Goal: Information Seeking & Learning: Check status

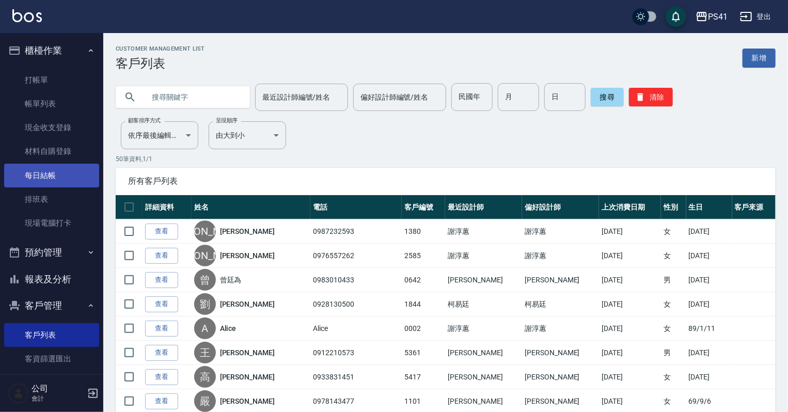
drag, startPoint x: 40, startPoint y: 177, endPoint x: 40, endPoint y: 171, distance: 6.2
click at [40, 177] on link "每日結帳" at bounding box center [51, 176] width 95 height 24
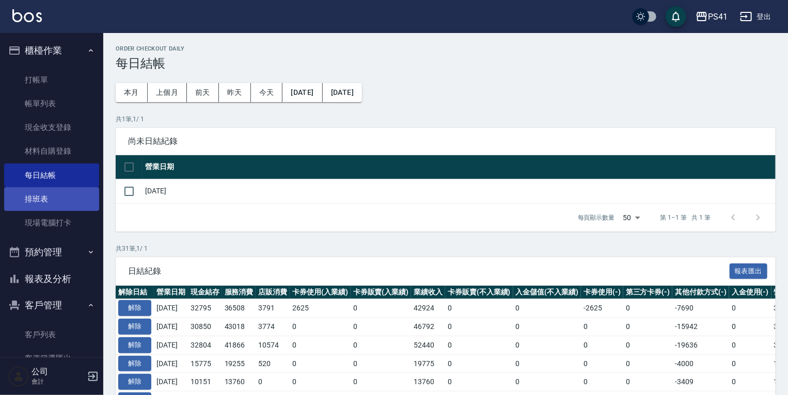
click at [39, 203] on link "排班表" at bounding box center [51, 199] width 95 height 24
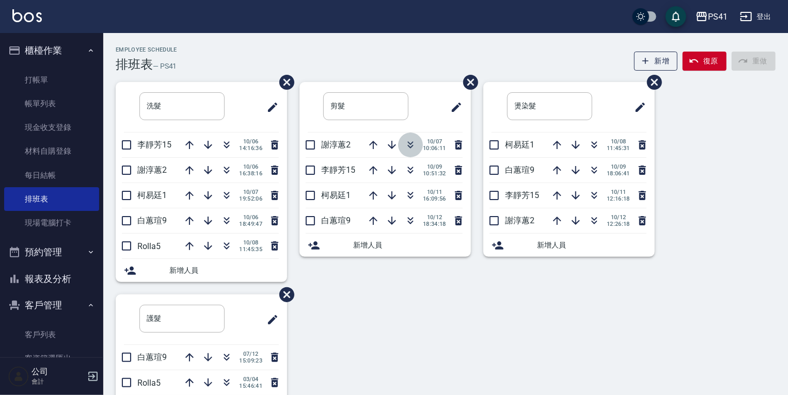
click at [410, 140] on icon "button" at bounding box center [410, 145] width 12 height 12
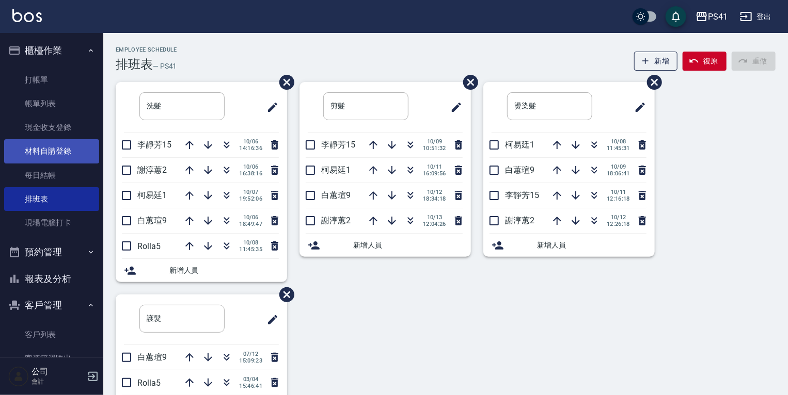
click at [74, 151] on link "材料自購登錄" at bounding box center [51, 151] width 95 height 24
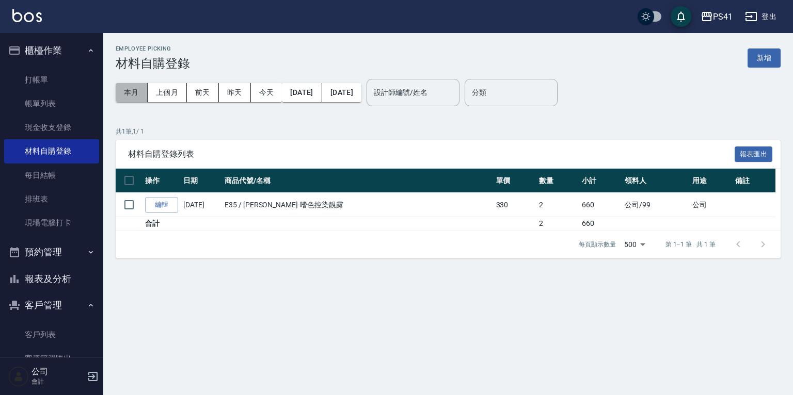
click at [130, 88] on button "本月" at bounding box center [132, 92] width 32 height 19
click at [51, 337] on link "客戶列表" at bounding box center [51, 335] width 95 height 24
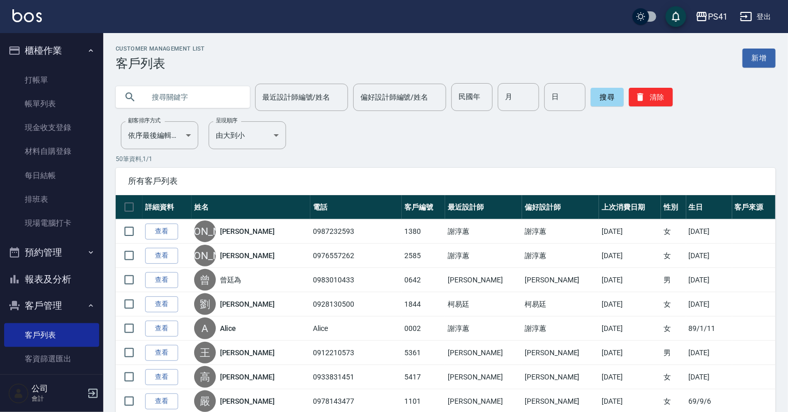
drag, startPoint x: 55, startPoint y: 280, endPoint x: 55, endPoint y: 271, distance: 9.3
click at [55, 280] on button "報表及分析" at bounding box center [51, 279] width 95 height 27
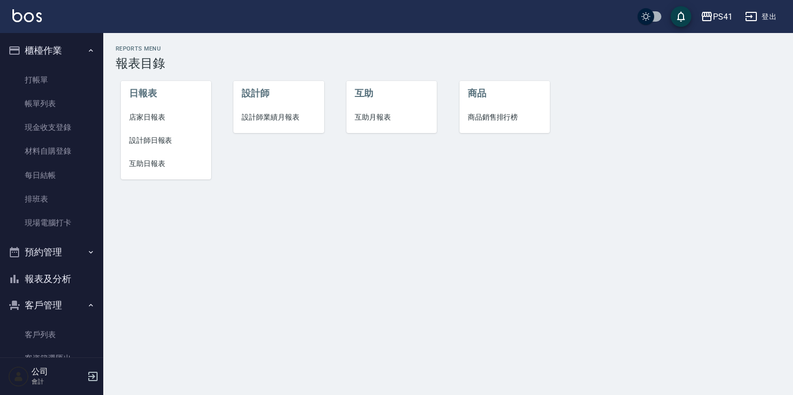
click at [167, 135] on span "設計師日報表" at bounding box center [166, 140] width 74 height 11
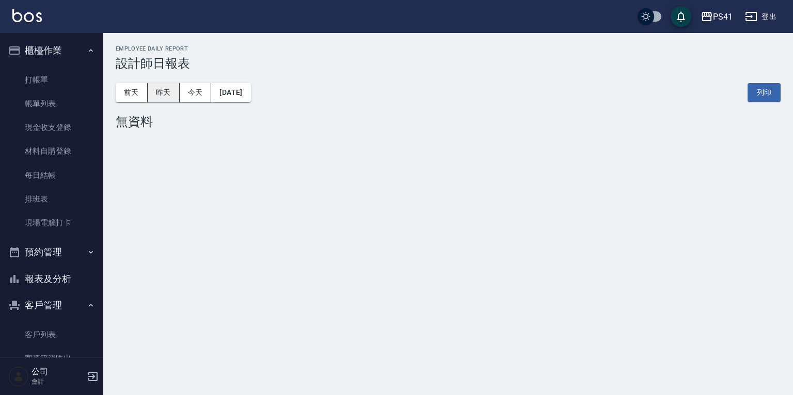
click at [169, 93] on button "昨天" at bounding box center [164, 92] width 32 height 19
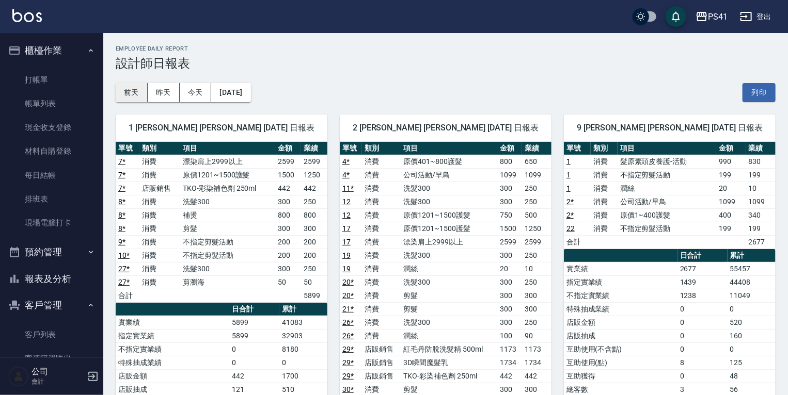
click at [134, 94] on button "前天" at bounding box center [132, 92] width 32 height 19
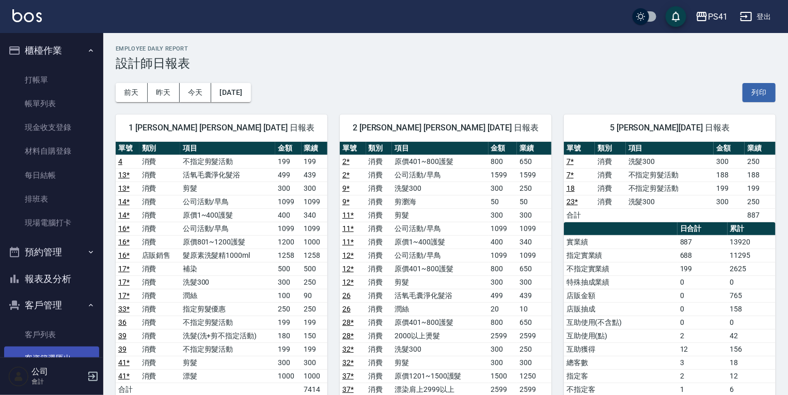
drag, startPoint x: 52, startPoint y: 337, endPoint x: 54, endPoint y: 347, distance: 9.9
click at [52, 337] on link "客戶列表" at bounding box center [51, 335] width 95 height 24
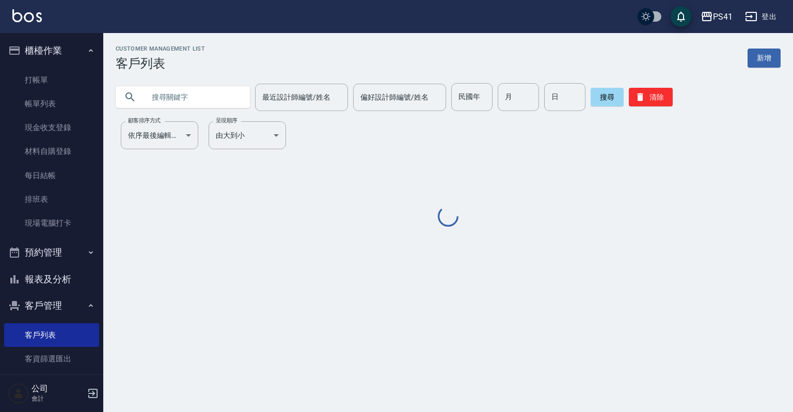
click at [221, 91] on input "text" at bounding box center [193, 97] width 97 height 28
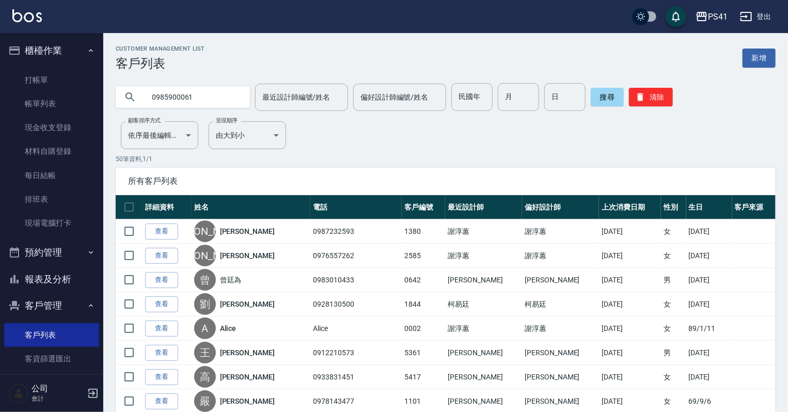
type input "0985900061"
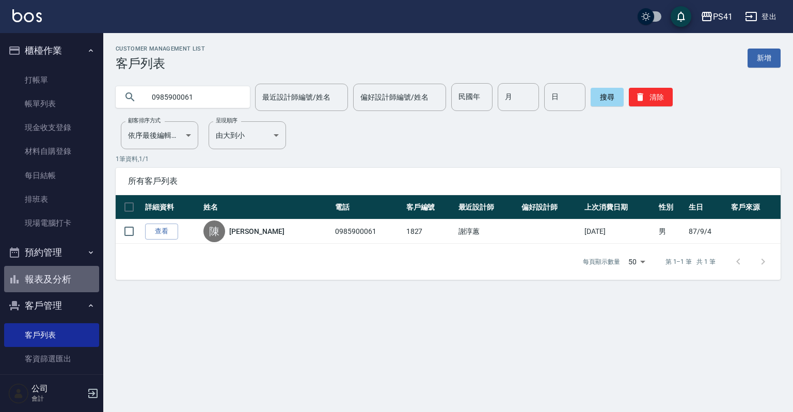
click at [65, 281] on button "報表及分析" at bounding box center [51, 279] width 95 height 27
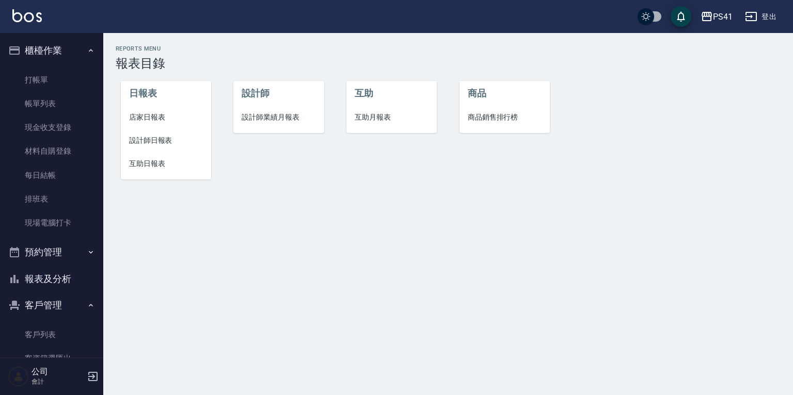
click at [163, 141] on span "設計師日報表" at bounding box center [166, 140] width 74 height 11
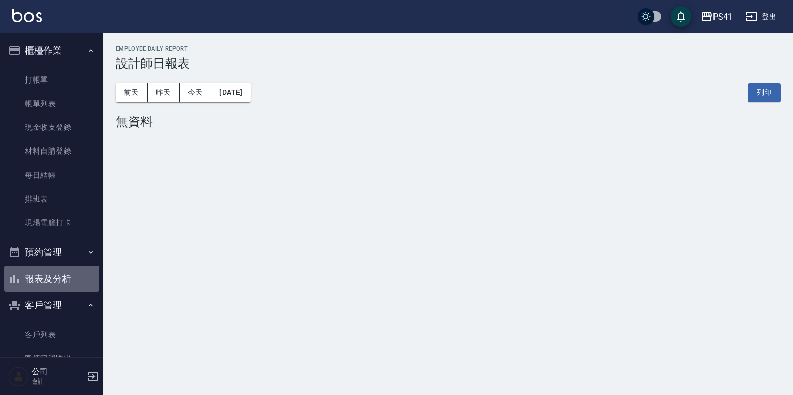
click at [66, 279] on button "報表及分析" at bounding box center [51, 279] width 95 height 27
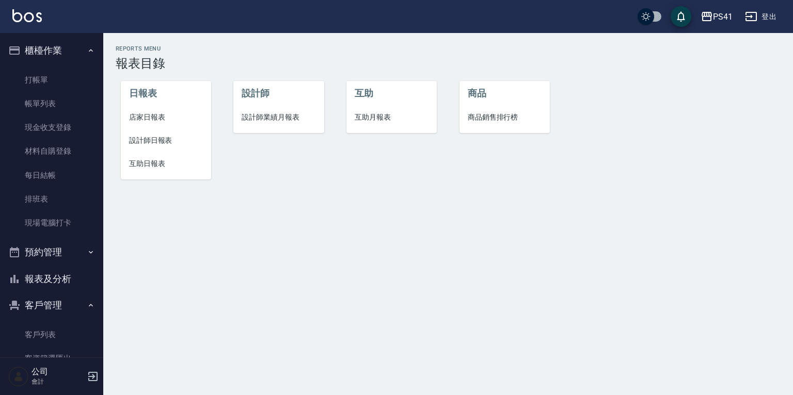
click at [147, 169] on li "互助日報表" at bounding box center [166, 163] width 90 height 23
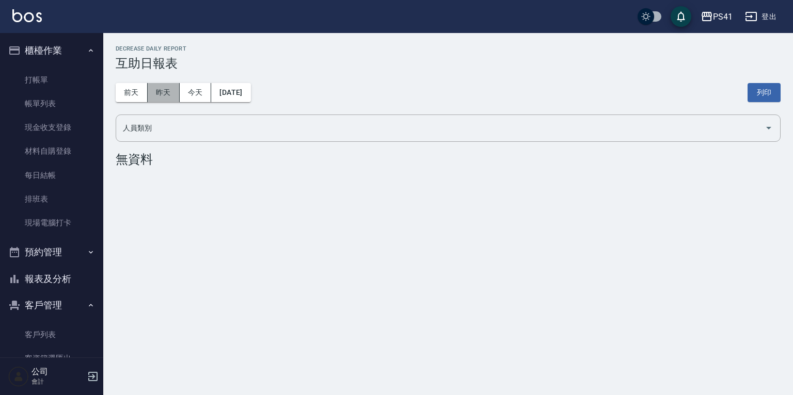
click at [166, 94] on button "昨天" at bounding box center [164, 92] width 32 height 19
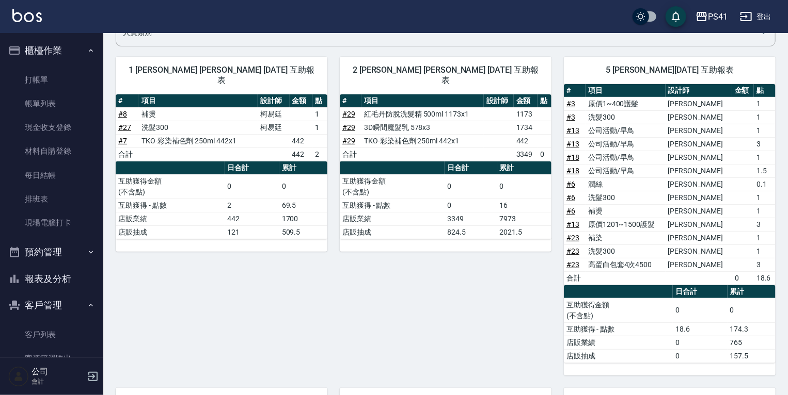
scroll to position [83, 0]
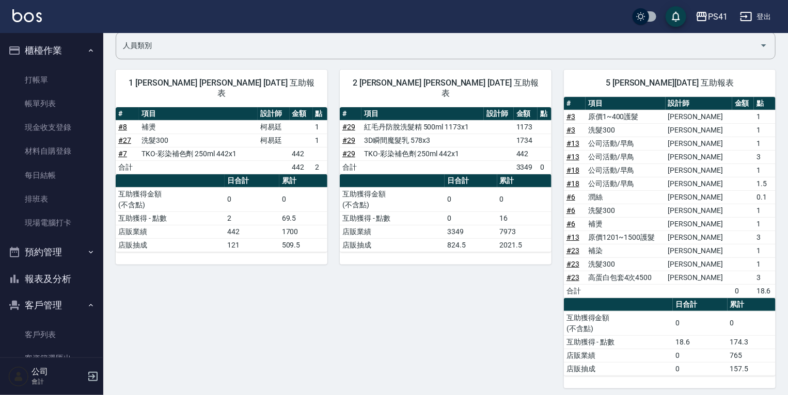
click at [341, 134] on td "# 29" at bounding box center [351, 140] width 22 height 13
click at [358, 134] on td "# 29" at bounding box center [351, 140] width 22 height 13
click at [353, 136] on link "# 29" at bounding box center [348, 140] width 13 height 8
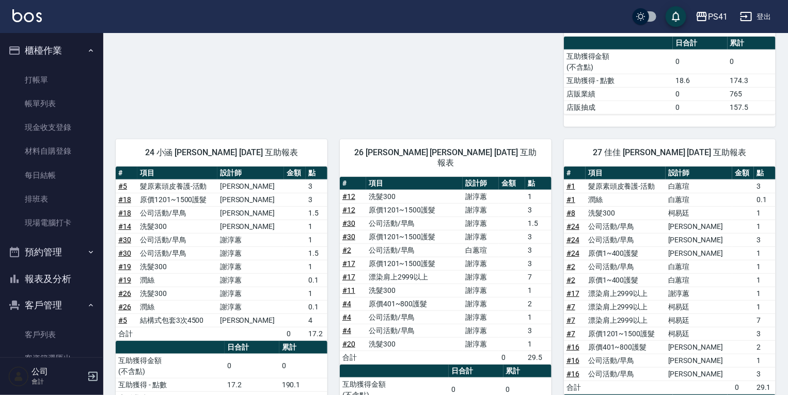
scroll to position [441, 0]
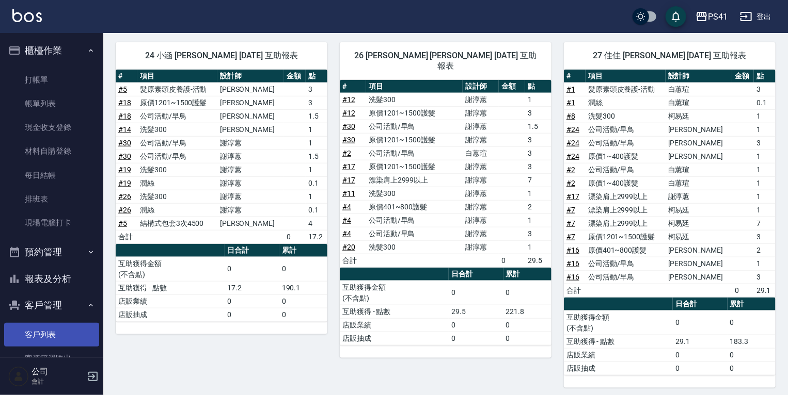
click at [61, 331] on link "客戶列表" at bounding box center [51, 335] width 95 height 24
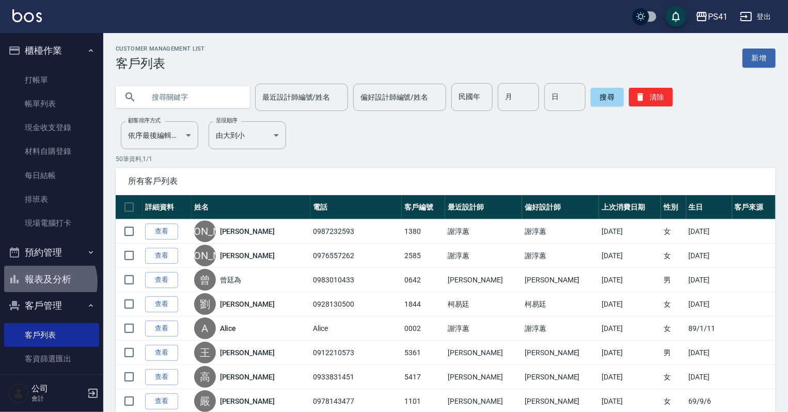
click at [45, 282] on button "報表及分析" at bounding box center [51, 279] width 95 height 27
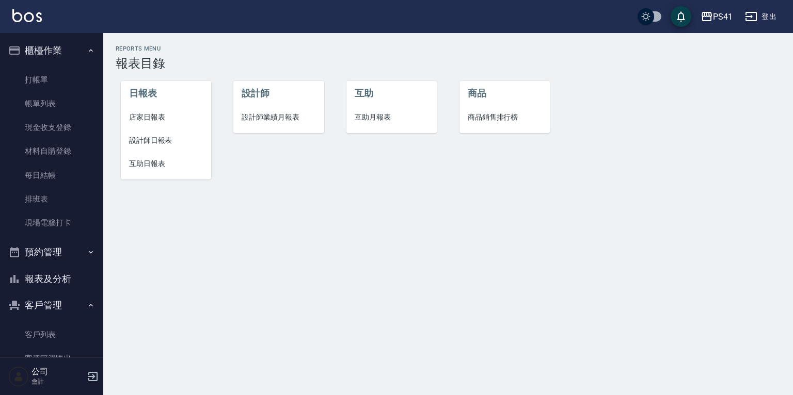
click at [246, 119] on span "設計師業績月報表" at bounding box center [279, 117] width 74 height 11
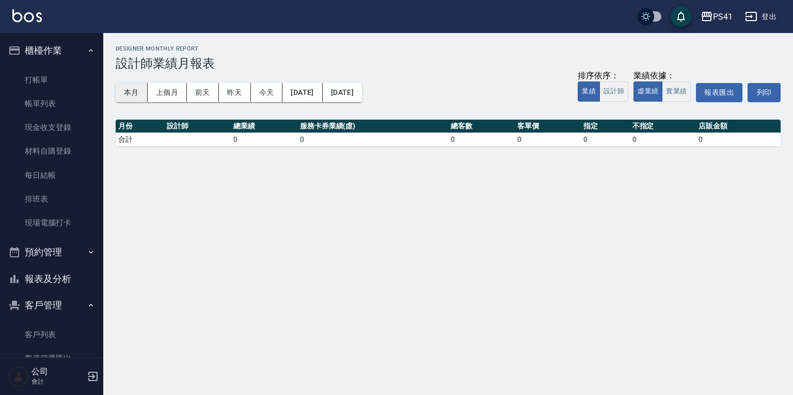
click at [122, 92] on button "本月" at bounding box center [132, 92] width 32 height 19
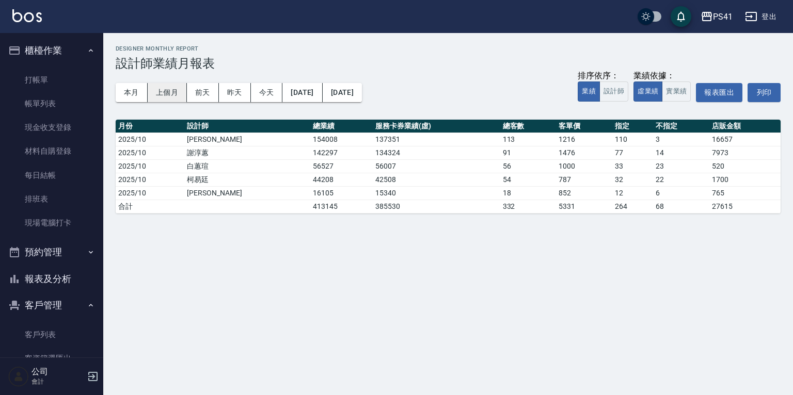
click at [176, 93] on button "上個月" at bounding box center [167, 92] width 39 height 19
click at [362, 91] on button "[DATE]" at bounding box center [342, 92] width 39 height 19
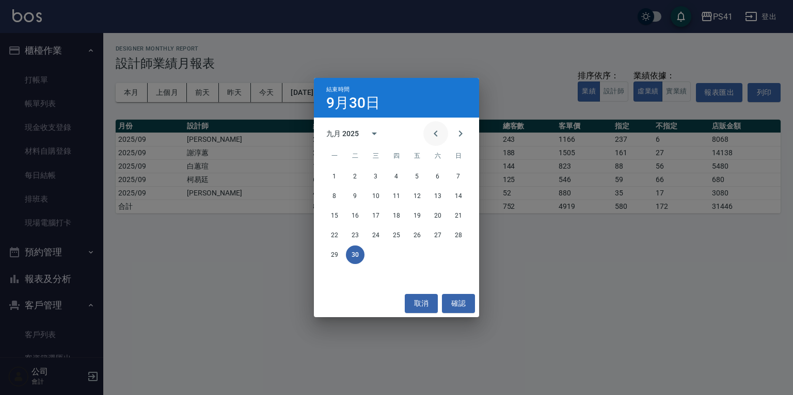
click at [433, 128] on icon "Previous month" at bounding box center [436, 134] width 12 height 12
click at [459, 135] on icon "Next month" at bounding box center [460, 134] width 12 height 12
click at [432, 195] on button "13" at bounding box center [438, 196] width 19 height 19
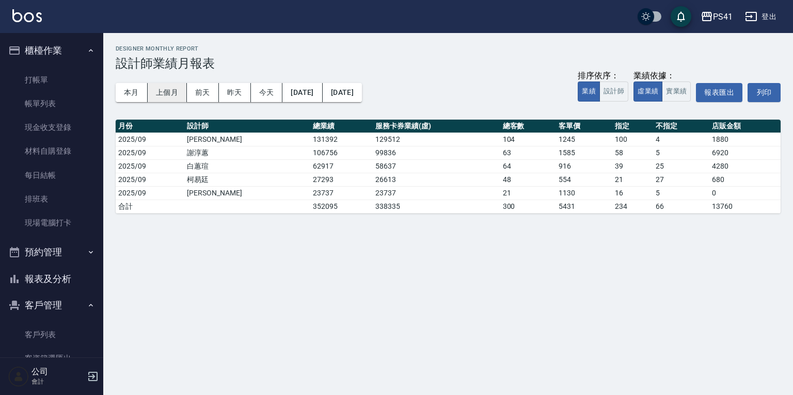
click at [168, 91] on button "上個月" at bounding box center [167, 92] width 39 height 19
click at [140, 93] on button "本月" at bounding box center [132, 92] width 32 height 19
click at [362, 93] on button "[DATE]" at bounding box center [342, 92] width 39 height 19
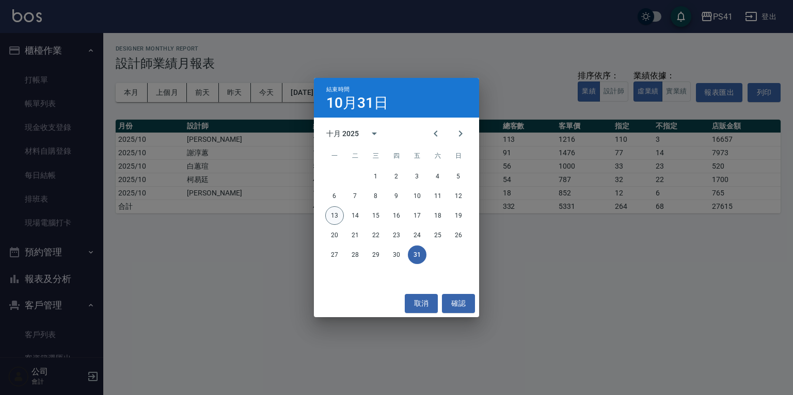
click at [335, 213] on button "13" at bounding box center [334, 216] width 19 height 19
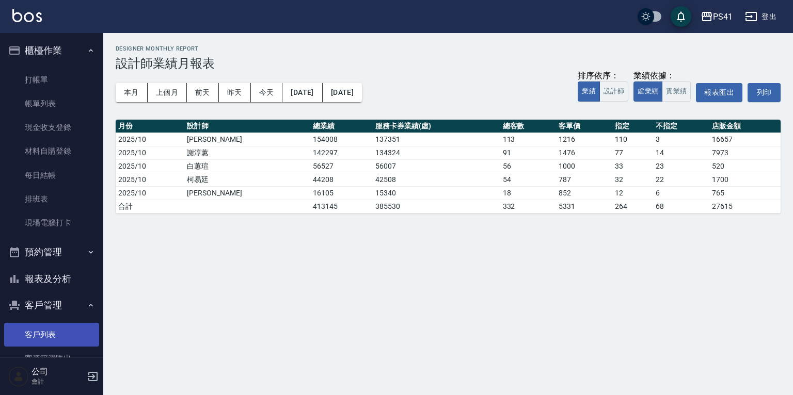
click at [66, 329] on link "客戶列表" at bounding box center [51, 335] width 95 height 24
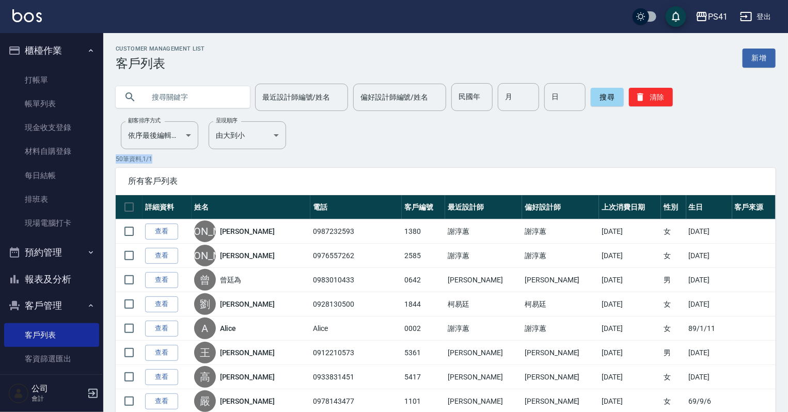
drag, startPoint x: 490, startPoint y: 143, endPoint x: 533, endPoint y: 161, distance: 46.3
drag, startPoint x: 533, startPoint y: 161, endPoint x: 394, endPoint y: 134, distance: 140.8
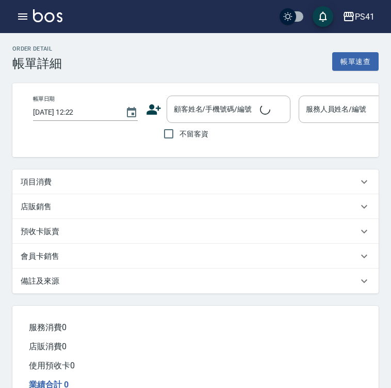
type input "[DATE] 19:51"
type input "謝淳蕙-2"
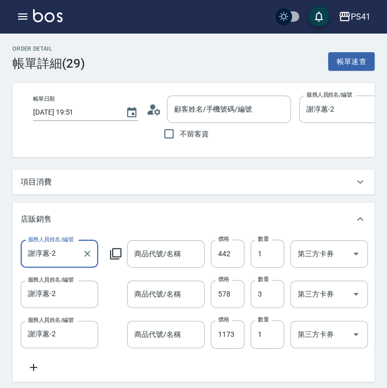
type input "蕭郁臻/0976557262/2585"
type input "TKO-彩染補色劑 250ml"
type input "3D瞬間魔髮乳"
type input "紅毛丹防脫洗髮精 500ml"
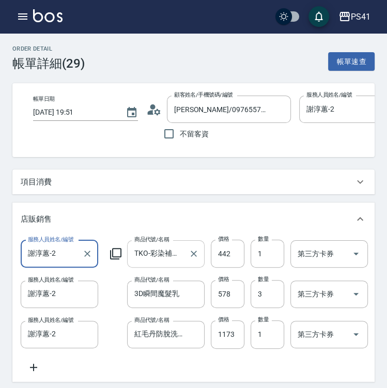
click at [160, 259] on input "TKO-彩染補色劑 250ml" at bounding box center [158, 254] width 53 height 18
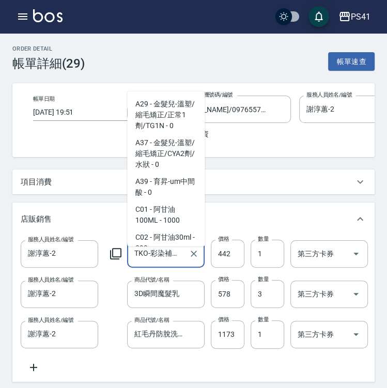
scroll to position [543, 0]
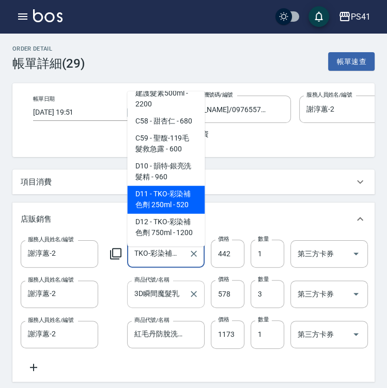
click at [173, 303] on input "3D瞬間魔髮乳" at bounding box center [158, 294] width 53 height 18
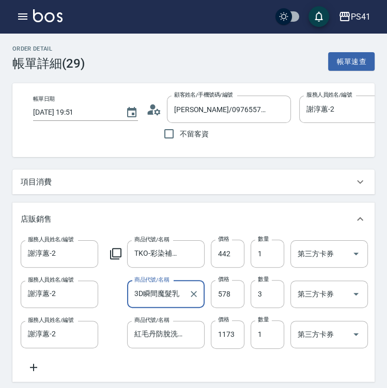
click at [176, 295] on input "3D瞬間魔髮乳" at bounding box center [158, 294] width 53 height 18
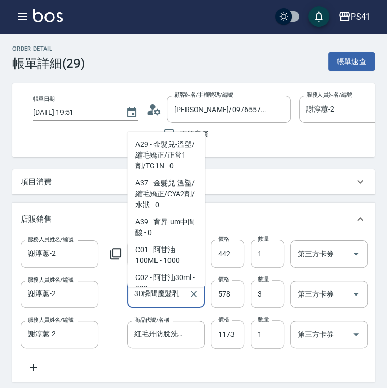
scroll to position [210, 0]
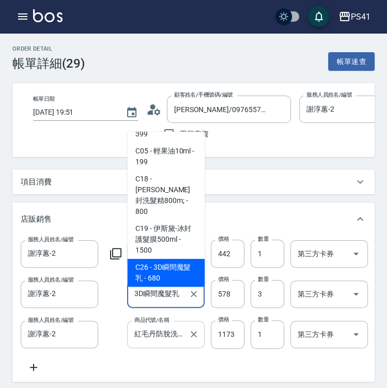
click at [170, 337] on input "紅毛丹防脫洗髮精 500ml" at bounding box center [158, 334] width 53 height 18
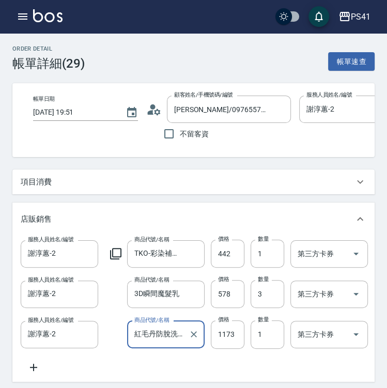
scroll to position [0, 31]
click at [175, 337] on input "紅毛丹防脫洗髮精 500ml" at bounding box center [158, 334] width 53 height 18
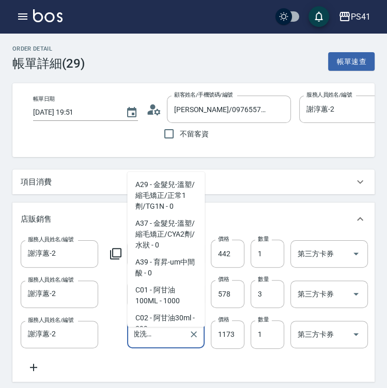
scroll to position [3261, 0]
